Goal: Find contact information: Find contact information

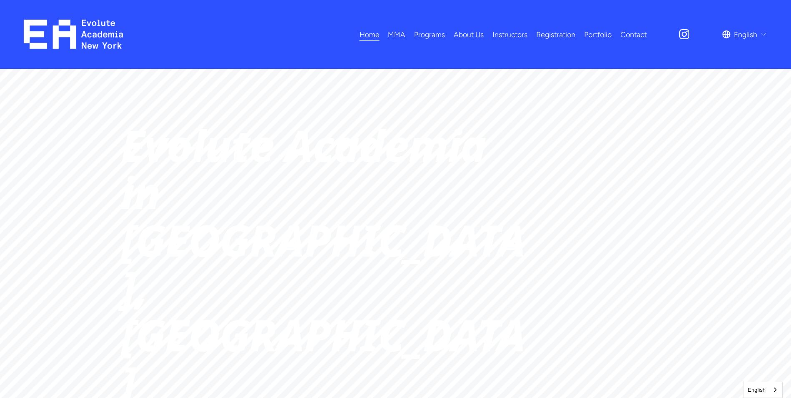
click at [507, 33] on link "Instructors" at bounding box center [509, 34] width 35 height 15
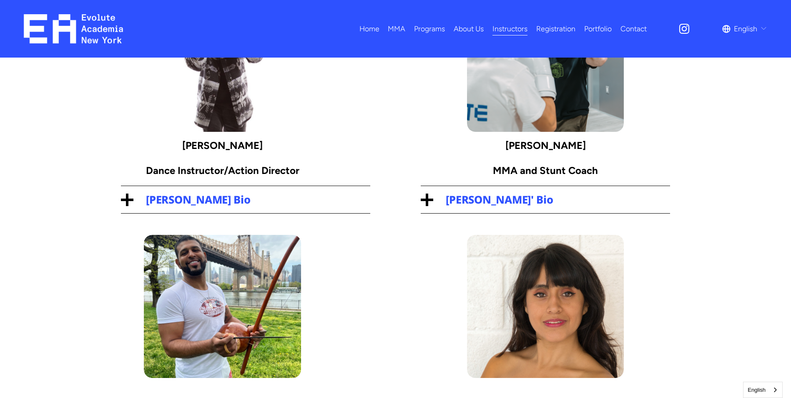
scroll to position [125, 0]
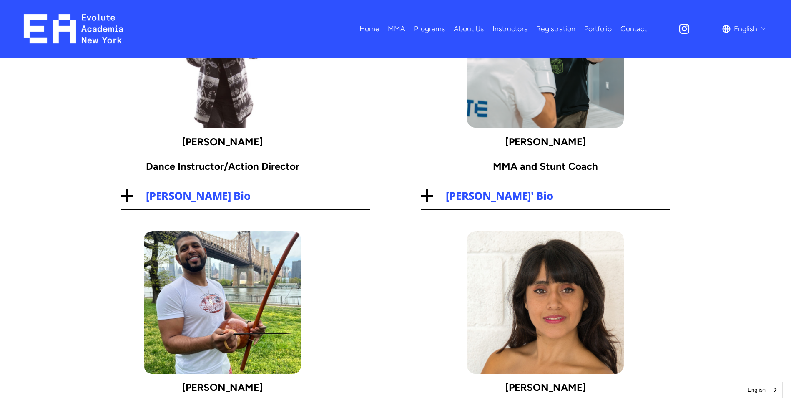
click at [234, 196] on span "Kai Zhang's Bio" at bounding box center [251, 195] width 237 height 15
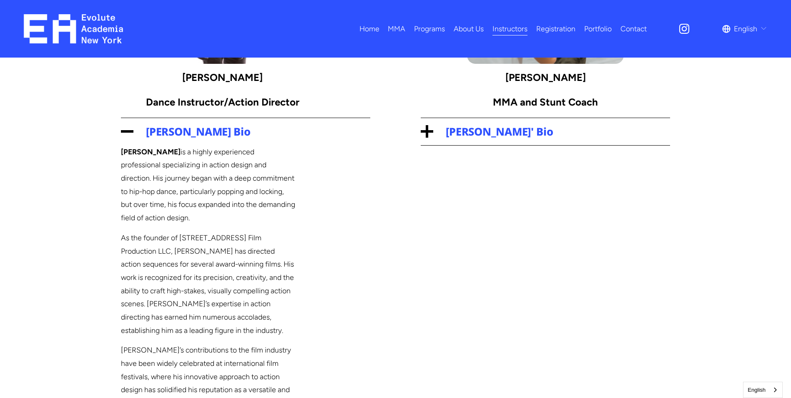
scroll to position [208, 0]
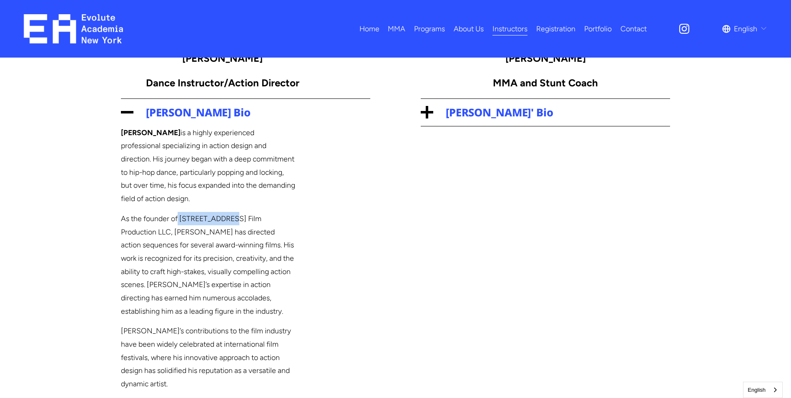
drag, startPoint x: 178, startPoint y: 216, endPoint x: 229, endPoint y: 211, distance: 51.5
click at [229, 211] on div "Kai Zhang is a highly experienced professional specializing in action design an…" at bounding box center [208, 314] width 174 height 376
copy p "777 Raw Street"
click at [314, 231] on div "Kai Zhang is a highly experienced professional specializing in action design an…" at bounding box center [245, 314] width 249 height 376
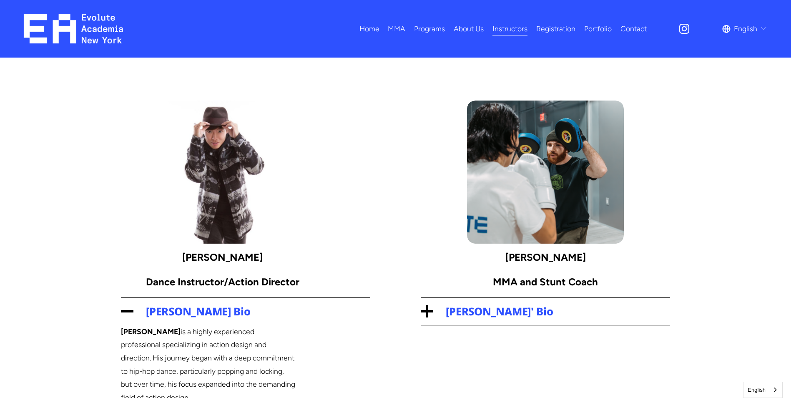
scroll to position [0, 0]
